Goal: Browse casually

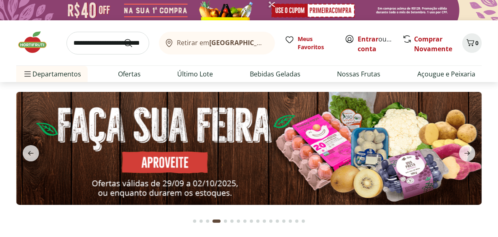
click at [37, 43] on img at bounding box center [36, 42] width 41 height 24
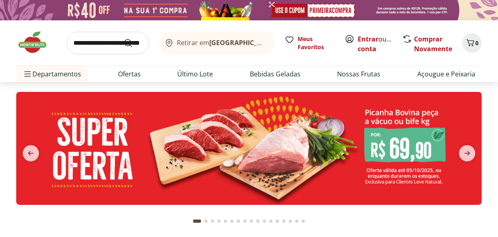
drag, startPoint x: 0, startPoint y: 0, endPoint x: 292, endPoint y: 222, distance: 366.8
click at [292, 222] on button "Go to page 15 from fs-carousel" at bounding box center [290, 220] width 6 height 19
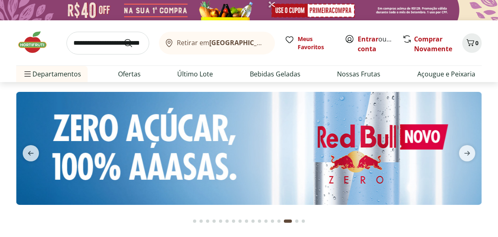
click at [296, 222] on div "Go to page 16 from fs-carousel" at bounding box center [296, 220] width 3 height 3
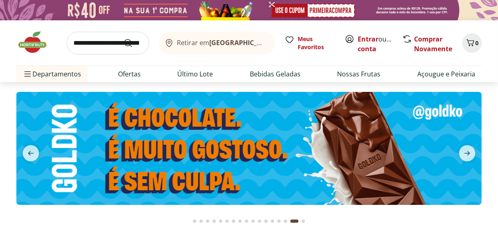
click at [290, 219] on button "Current page from fs-carousel" at bounding box center [294, 220] width 11 height 19
click at [284, 220] on div "Go to page 15 from fs-carousel" at bounding box center [285, 220] width 3 height 3
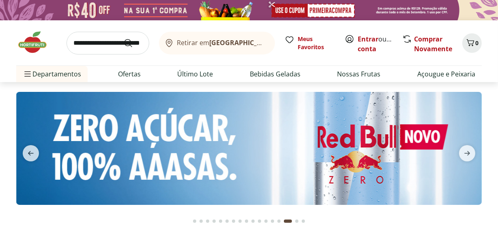
click at [279, 220] on div "Go to page 14 from fs-carousel" at bounding box center [279, 220] width 3 height 3
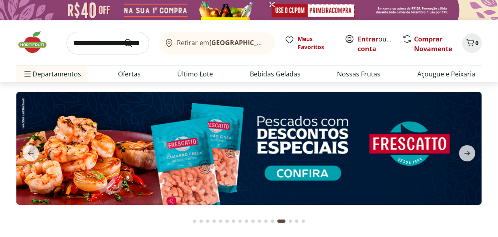
click at [272, 220] on div "Go to page 13 from fs-carousel" at bounding box center [272, 220] width 3 height 3
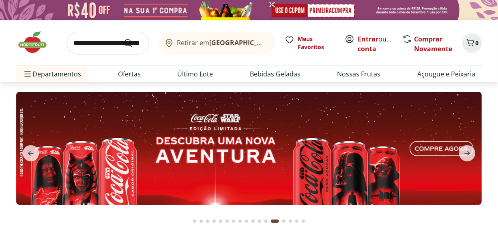
click at [264, 221] on button "Go to page 12 from fs-carousel" at bounding box center [266, 220] width 6 height 19
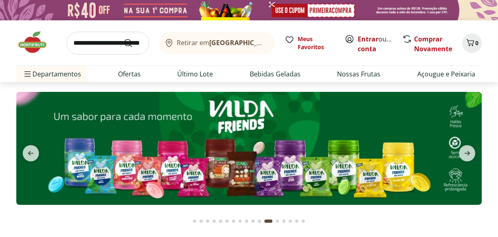
click at [259, 221] on div "Go to page 11 from fs-carousel" at bounding box center [259, 220] width 3 height 3
